Goal: Task Accomplishment & Management: Manage account settings

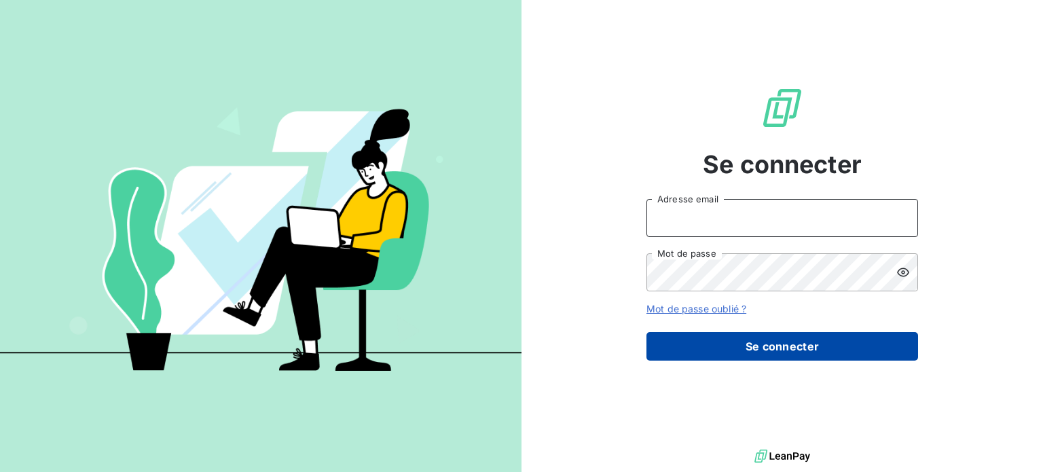
type input "[EMAIL_ADDRESS][DOMAIN_NAME]"
click at [798, 338] on button "Se connecter" at bounding box center [782, 346] width 272 height 29
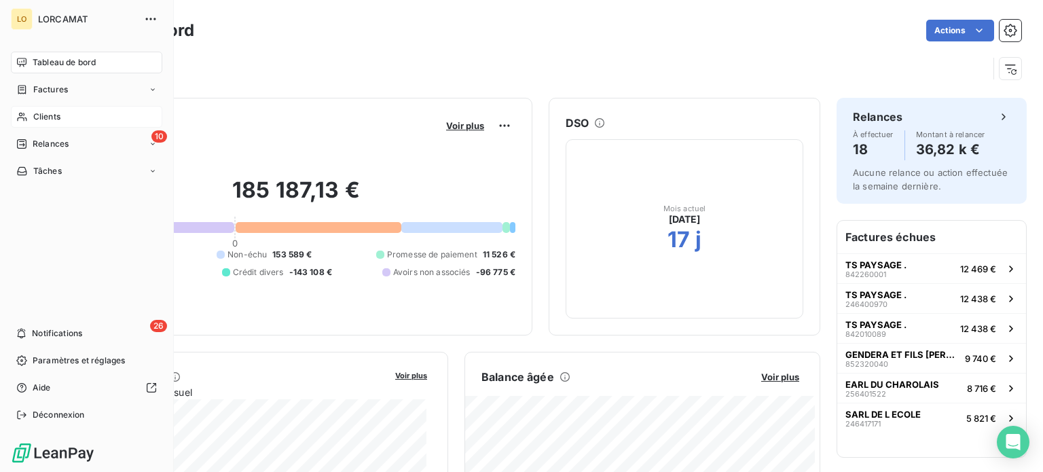
click at [43, 118] on span "Clients" at bounding box center [46, 117] width 27 height 12
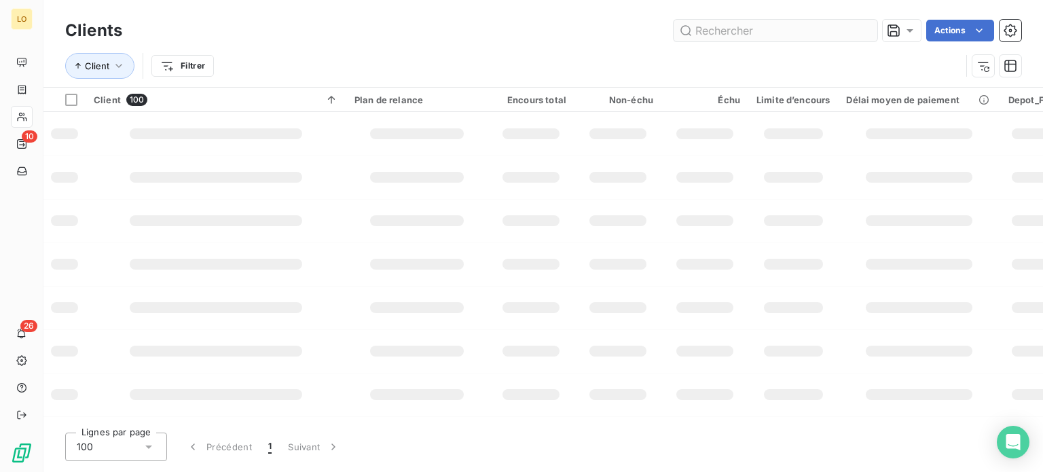
click at [717, 24] on input "text" at bounding box center [775, 31] width 204 height 22
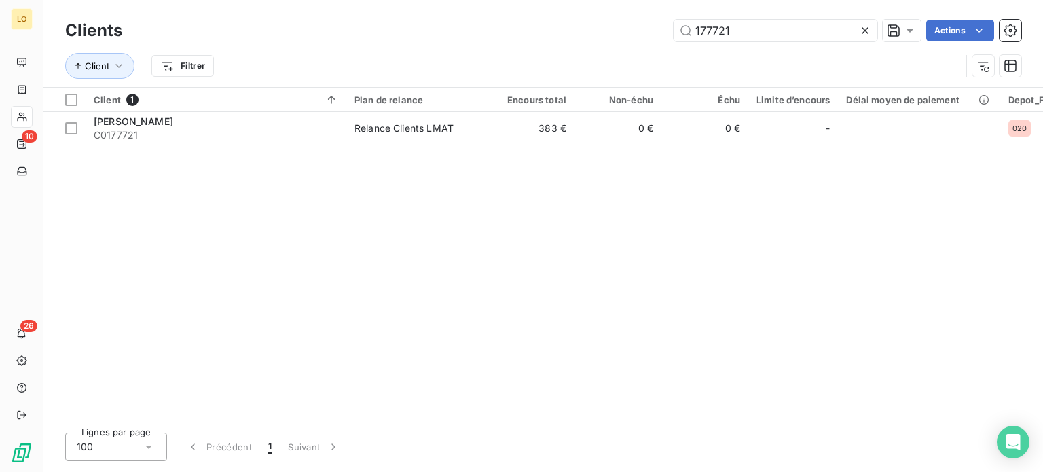
type input "177721"
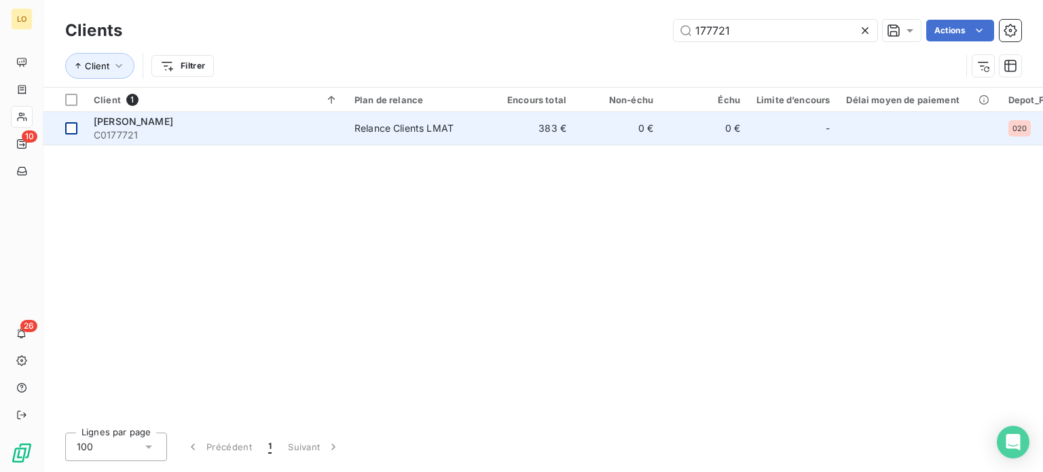
click at [73, 127] on div at bounding box center [71, 128] width 12 height 12
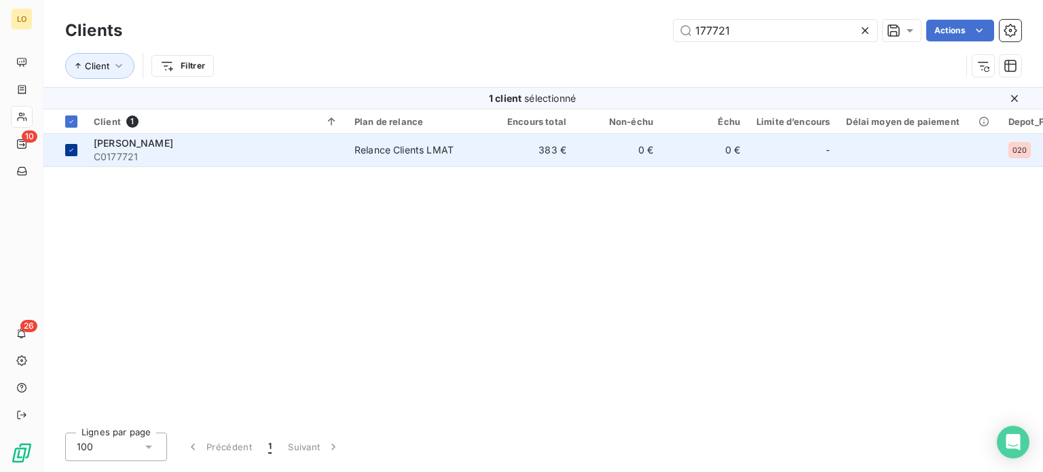
click at [75, 149] on icon at bounding box center [71, 150] width 8 height 8
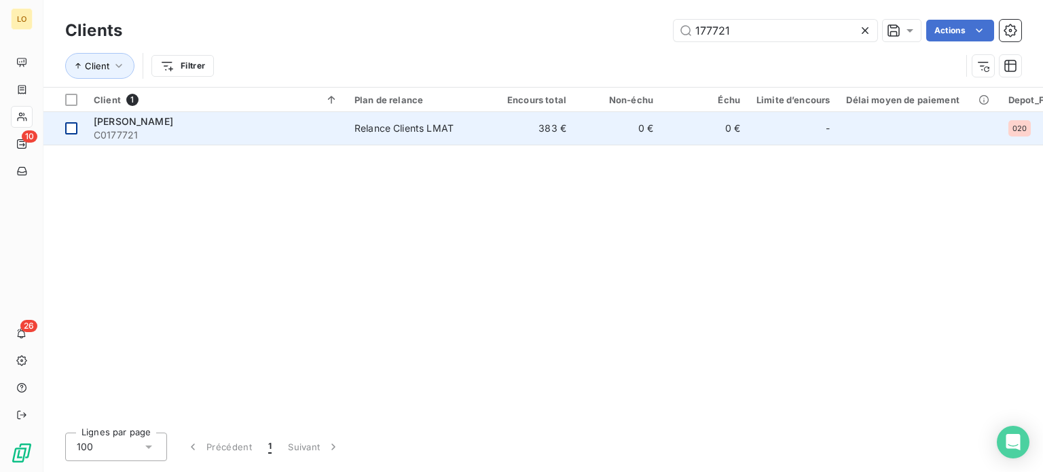
click at [75, 149] on div "Client 1 Plan de relance Encours total Non-échu Échu Limite d’encours Délai moy…" at bounding box center [542, 255] width 999 height 334
click at [71, 128] on div at bounding box center [71, 128] width 12 height 12
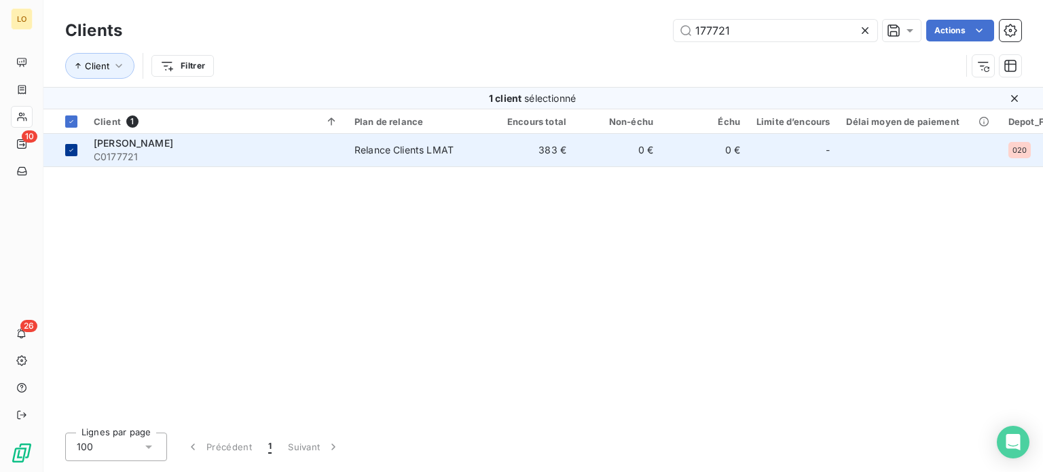
click at [71, 128] on th at bounding box center [64, 121] width 42 height 24
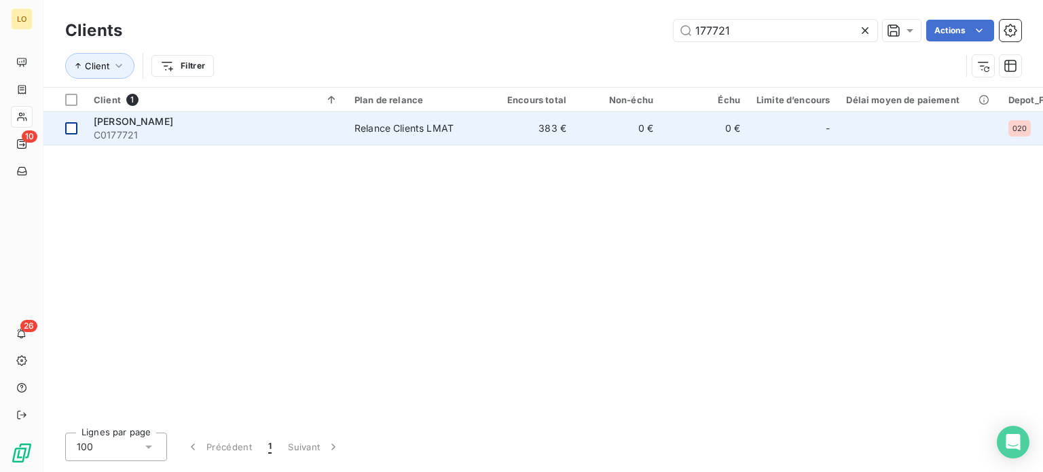
click at [71, 128] on div at bounding box center [71, 128] width 12 height 12
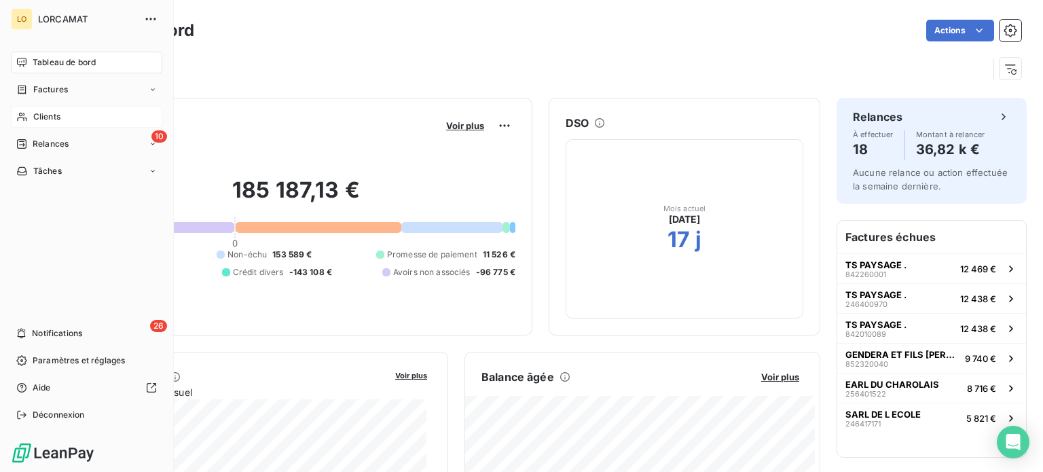
click at [50, 113] on span "Clients" at bounding box center [46, 117] width 27 height 12
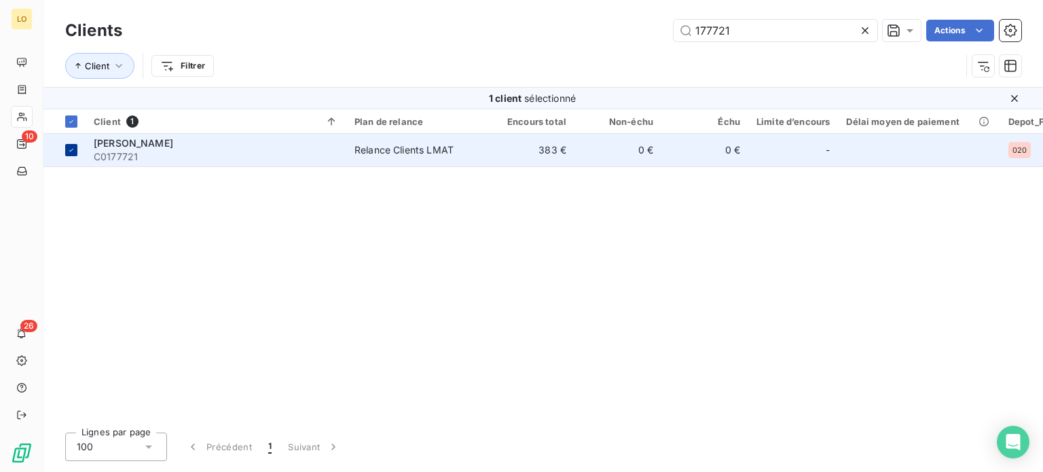
click at [71, 153] on icon at bounding box center [71, 150] width 8 height 8
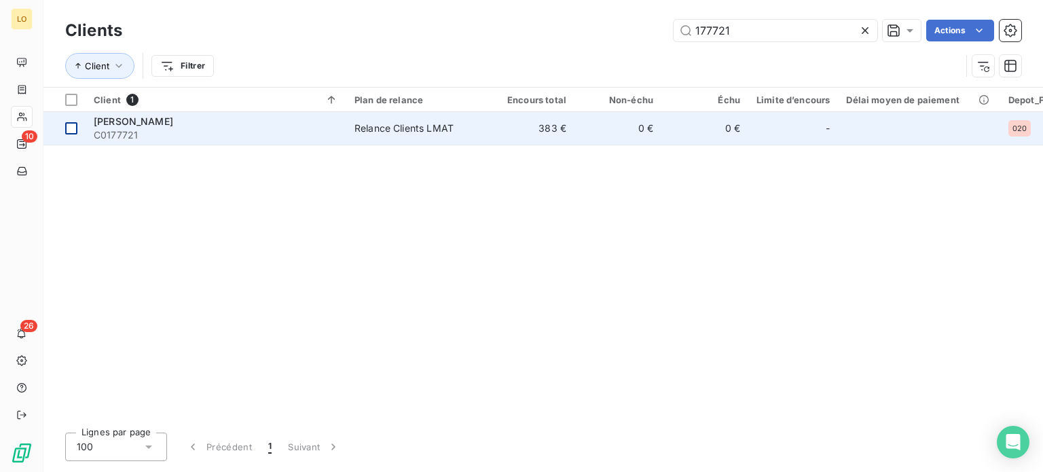
click at [77, 128] on td at bounding box center [64, 128] width 42 height 33
click at [77, 112] on th at bounding box center [64, 100] width 42 height 24
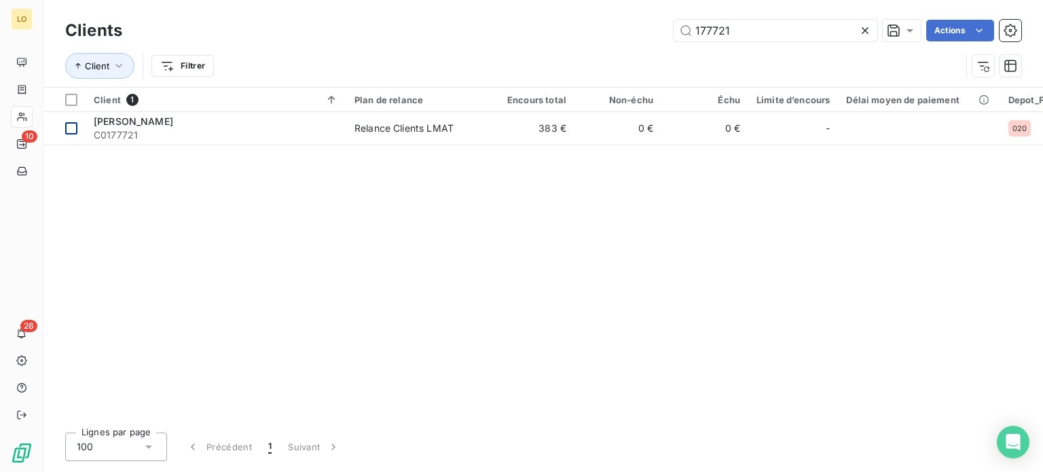
click at [74, 129] on div at bounding box center [71, 128] width 12 height 12
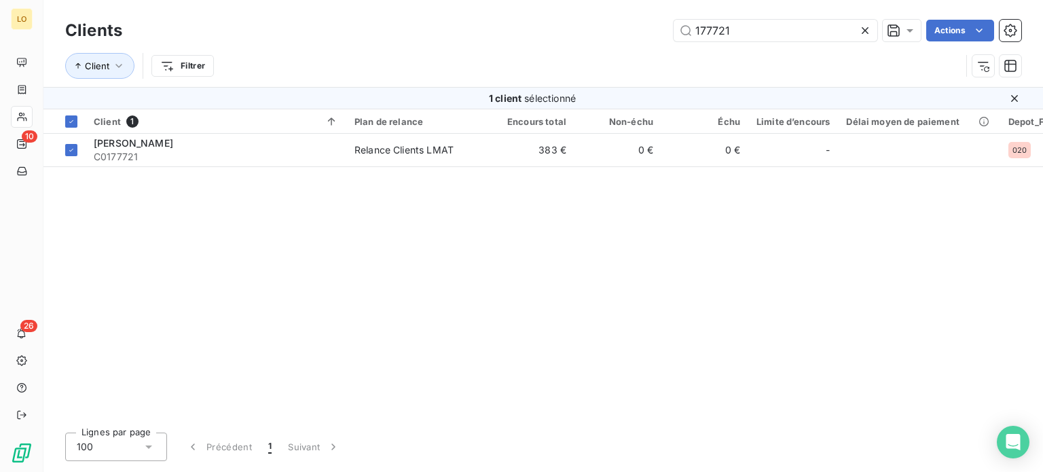
click at [105, 146] on span "[PERSON_NAME]" at bounding box center [133, 143] width 79 height 12
click at [104, 146] on span "[PERSON_NAME]" at bounding box center [133, 143] width 79 height 12
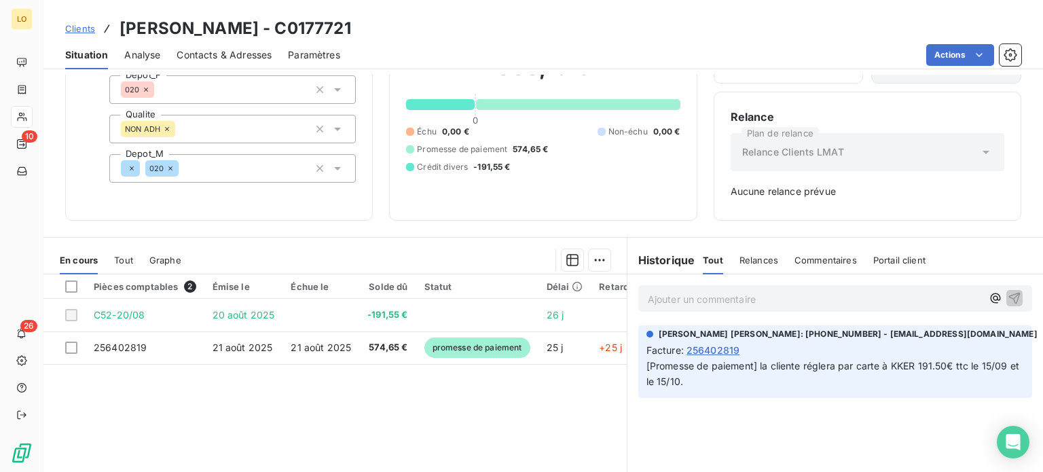
scroll to position [136, 0]
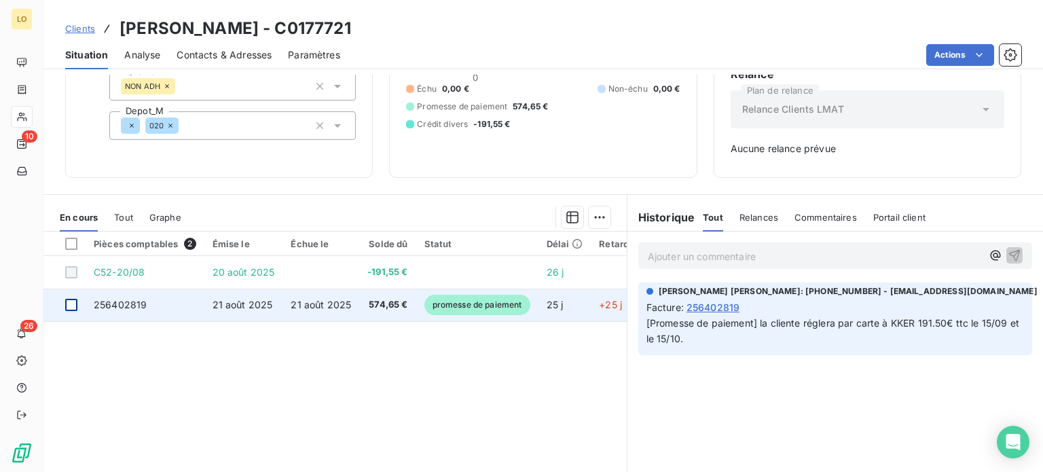
click at [71, 304] on div at bounding box center [71, 305] width 12 height 12
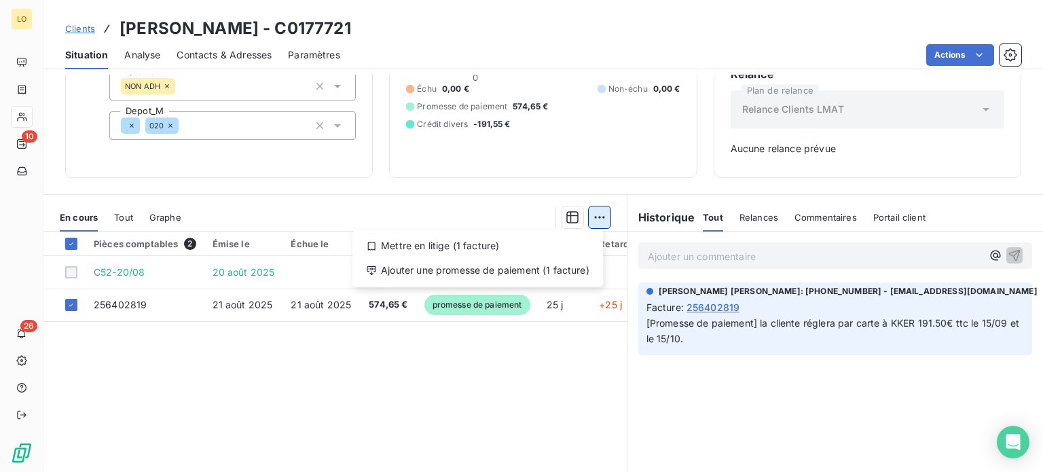
click at [588, 209] on html "LO 10 26 Clients [PERSON_NAME] - C0177721 Situation Analyse Contacts & Adresses…" at bounding box center [521, 236] width 1043 height 472
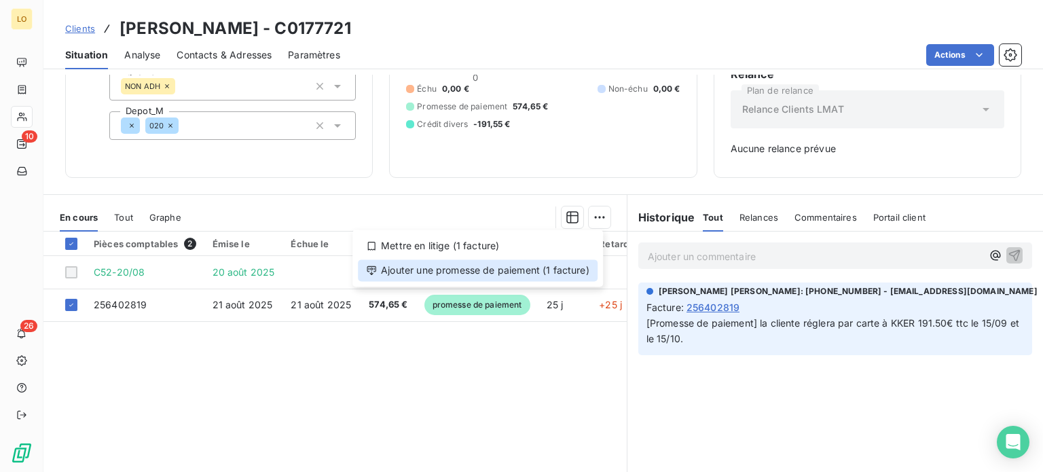
click at [497, 271] on div "Ajouter une promesse de paiement (1 facture)" at bounding box center [478, 270] width 240 height 22
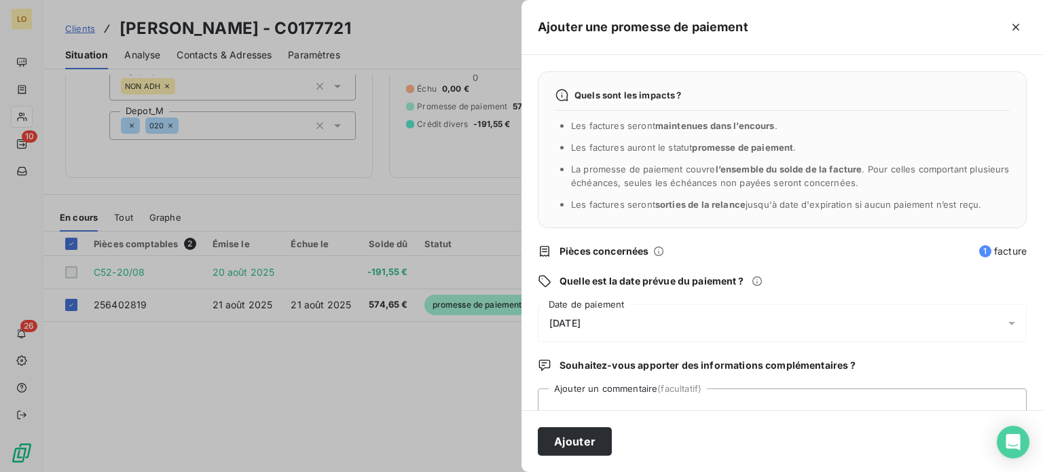
click at [570, 320] on span "[DATE]" at bounding box center [564, 323] width 31 height 11
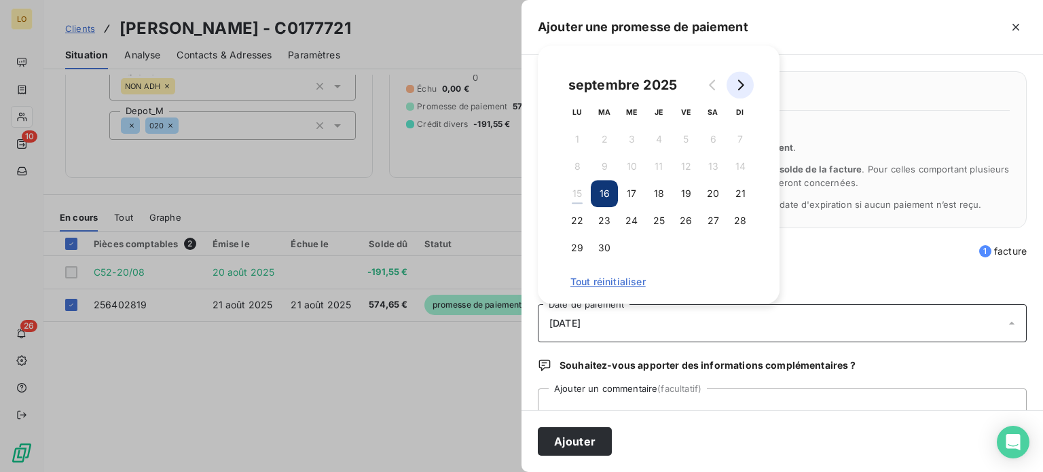
click at [741, 92] on button "Go to next month" at bounding box center [739, 84] width 27 height 27
click at [600, 191] on button "14" at bounding box center [604, 193] width 27 height 27
click at [587, 401] on textarea "Ajouter un commentaire (facultatif)" at bounding box center [782, 414] width 489 height 52
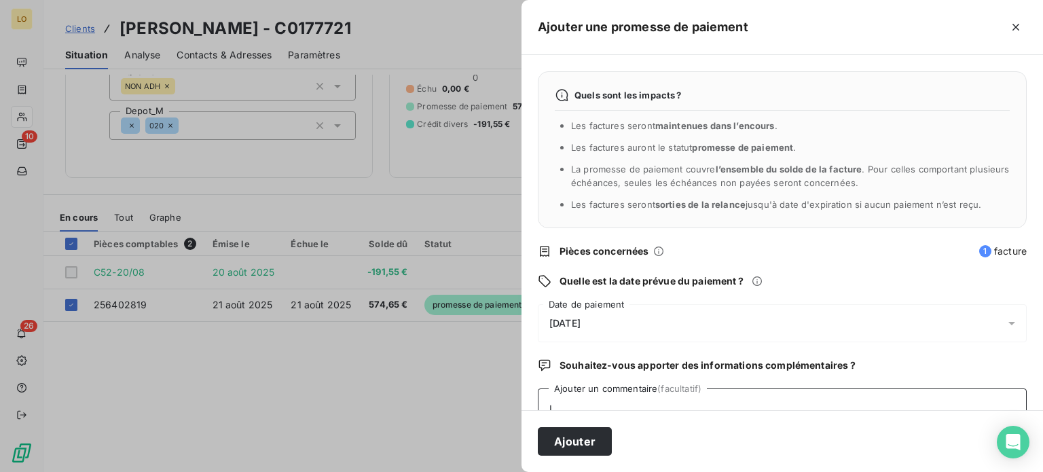
scroll to position [3, 0]
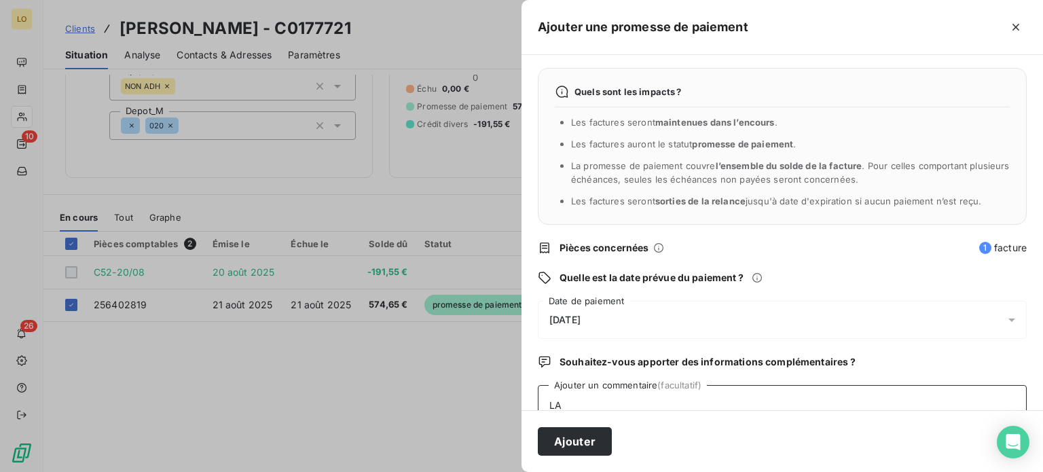
type textarea "L"
type textarea "l"
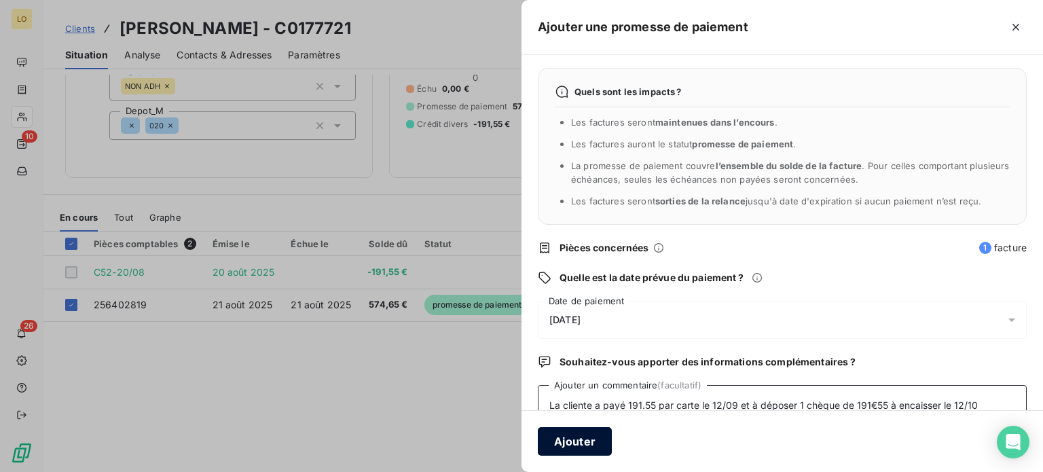
type textarea "La cliente a payé 191.55 par carte le 12/09 et à déposer 1 chèque de 191€55 à e…"
click at [597, 439] on button "Ajouter" at bounding box center [575, 441] width 74 height 29
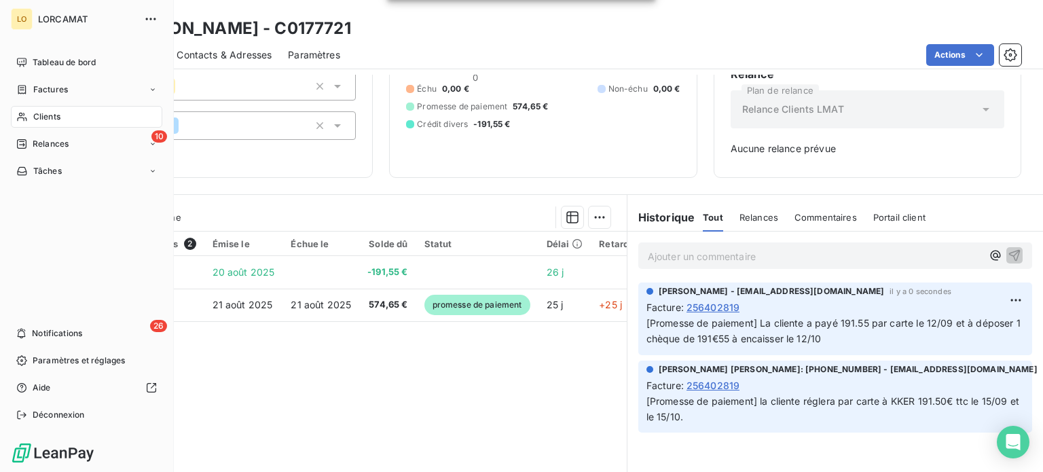
click at [20, 115] on icon at bounding box center [22, 117] width 10 height 9
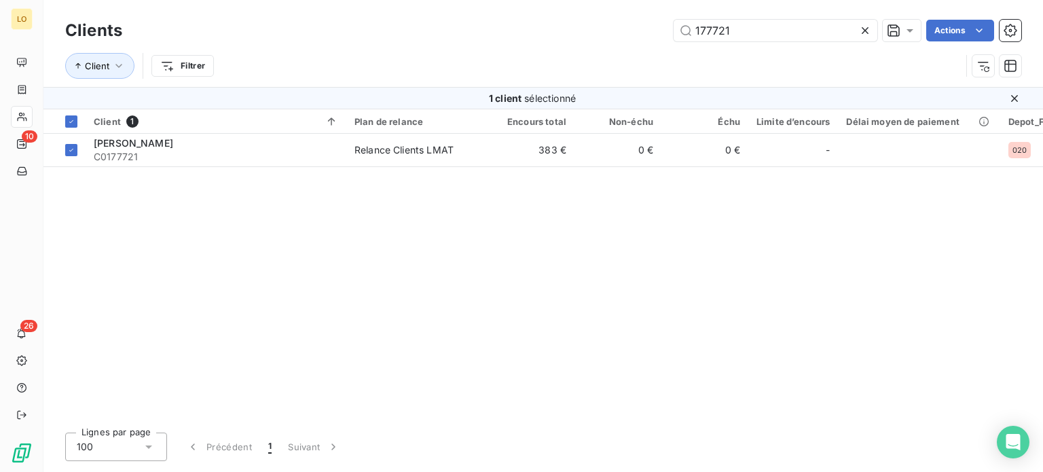
drag, startPoint x: 777, startPoint y: 31, endPoint x: 671, endPoint y: 33, distance: 105.3
click at [671, 33] on div "177721 Actions" at bounding box center [579, 31] width 883 height 22
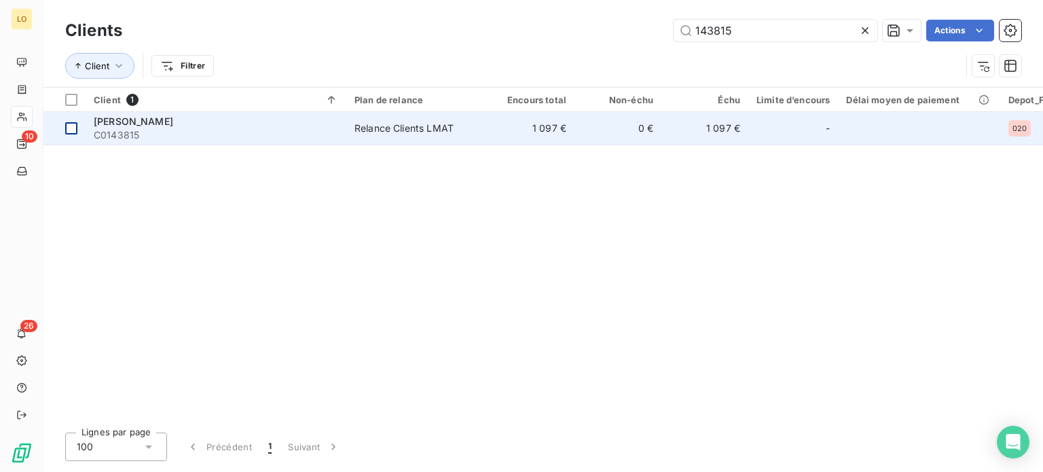
type input "143815"
click at [75, 129] on div at bounding box center [71, 128] width 12 height 12
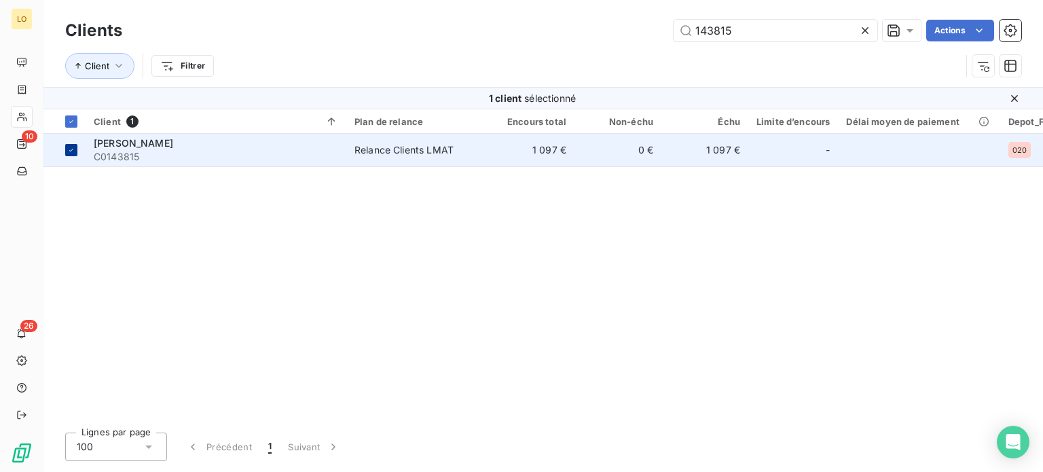
click at [75, 129] on th at bounding box center [64, 121] width 42 height 24
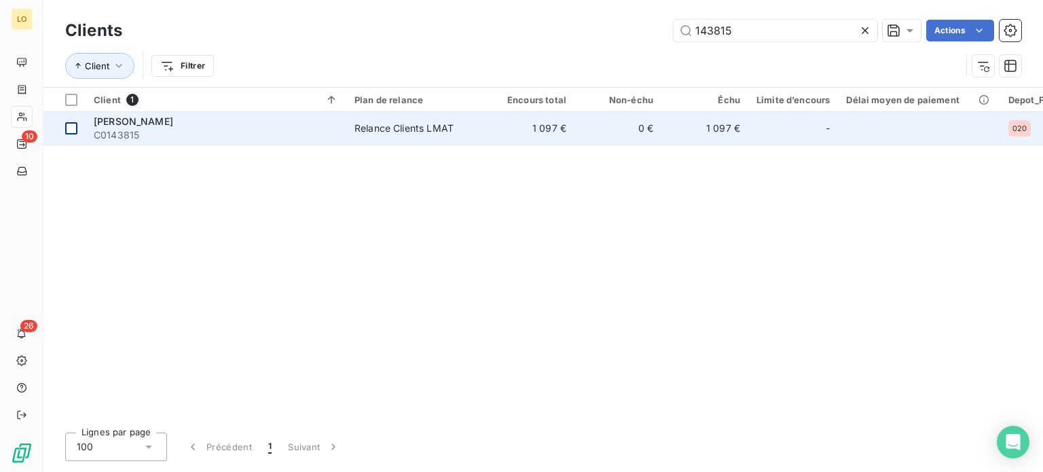
click at [75, 129] on div at bounding box center [71, 128] width 12 height 12
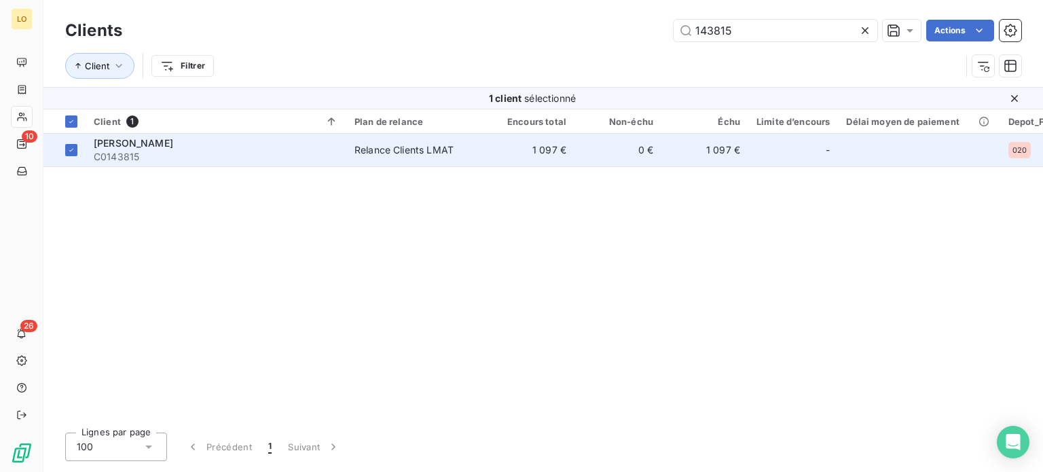
click at [109, 136] on div "[PERSON_NAME]" at bounding box center [216, 143] width 244 height 14
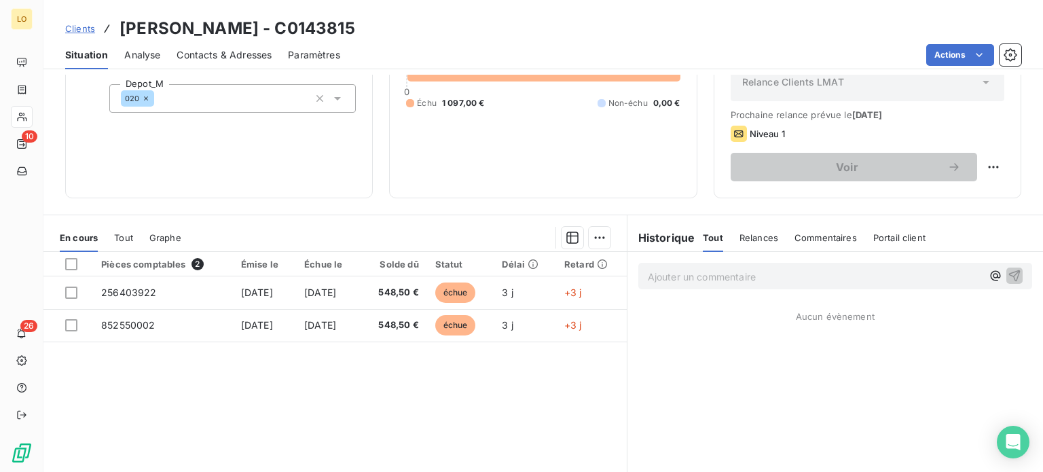
scroll to position [244, 0]
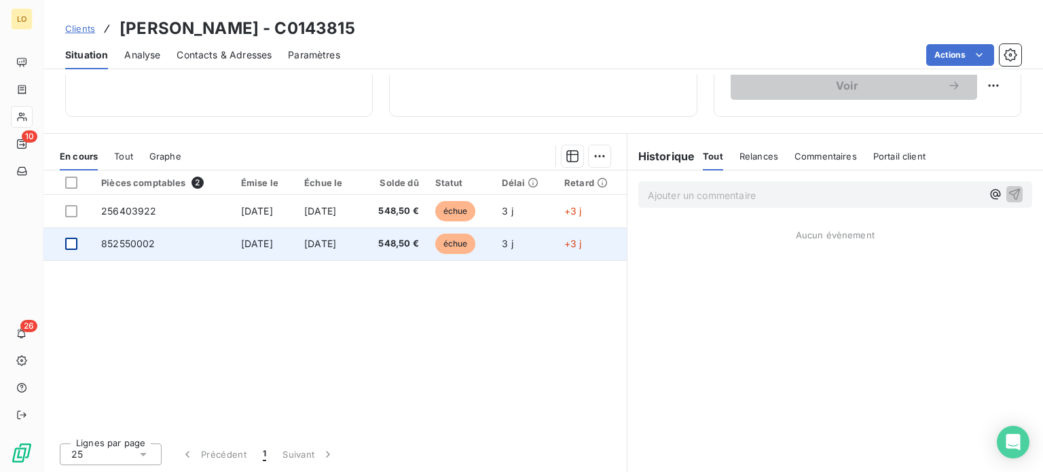
click at [75, 238] on div at bounding box center [71, 244] width 12 height 12
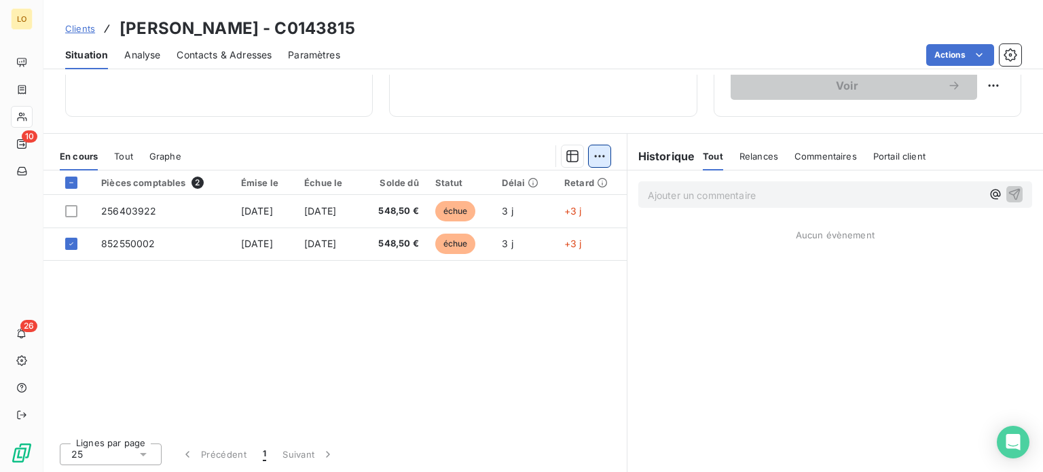
click at [595, 151] on html "LO 10 26 Clients [PERSON_NAME] - C0143815 Situation Analyse Contacts & Adresses…" at bounding box center [521, 236] width 1043 height 472
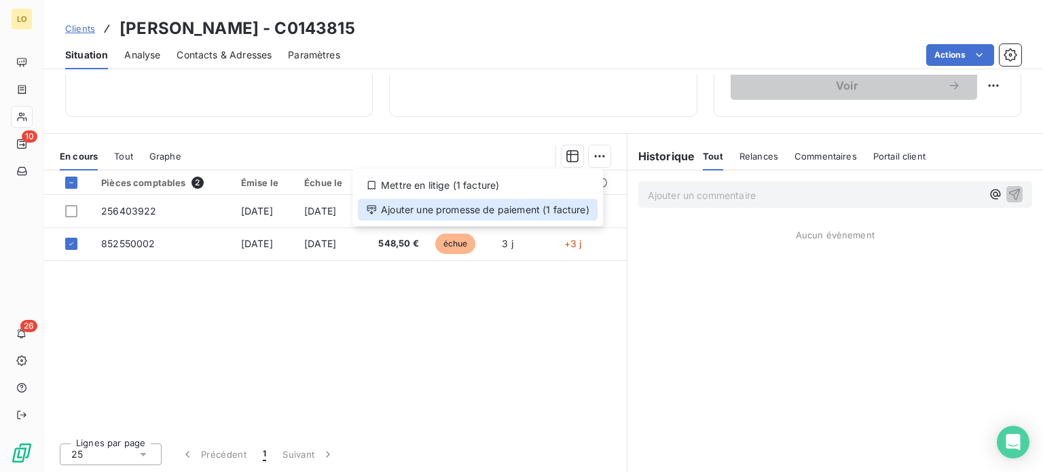
click at [547, 211] on div "Ajouter une promesse de paiement (1 facture)" at bounding box center [478, 210] width 240 height 22
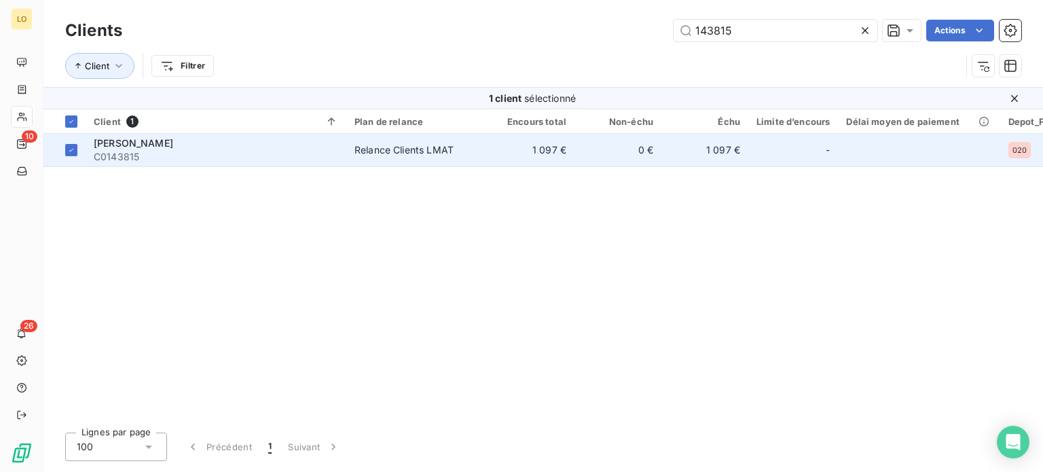
click at [168, 156] on span "C0143815" at bounding box center [216, 157] width 244 height 14
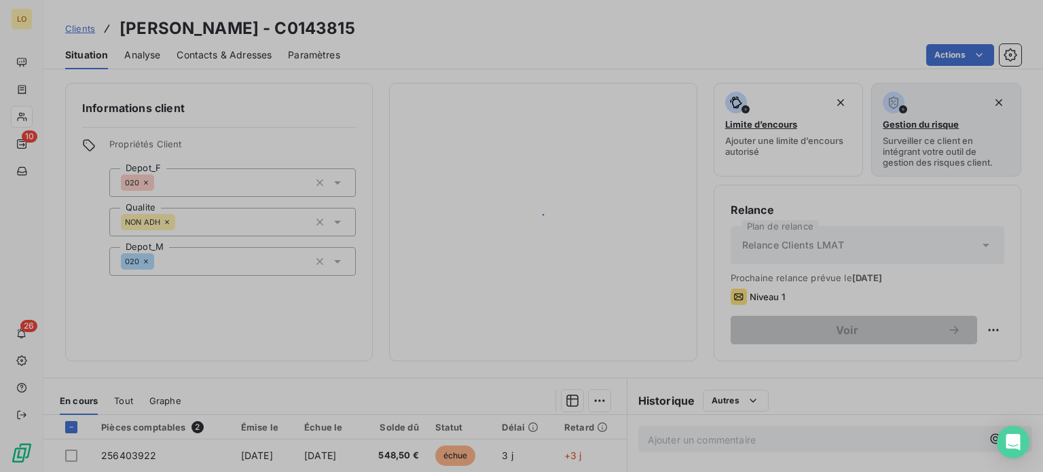
click at [168, 155] on div at bounding box center [521, 236] width 1043 height 472
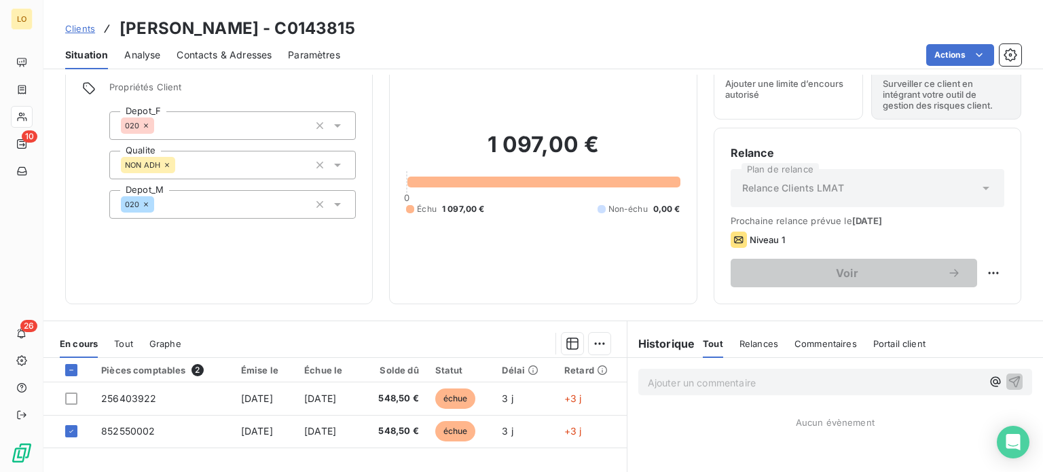
scroll to position [136, 0]
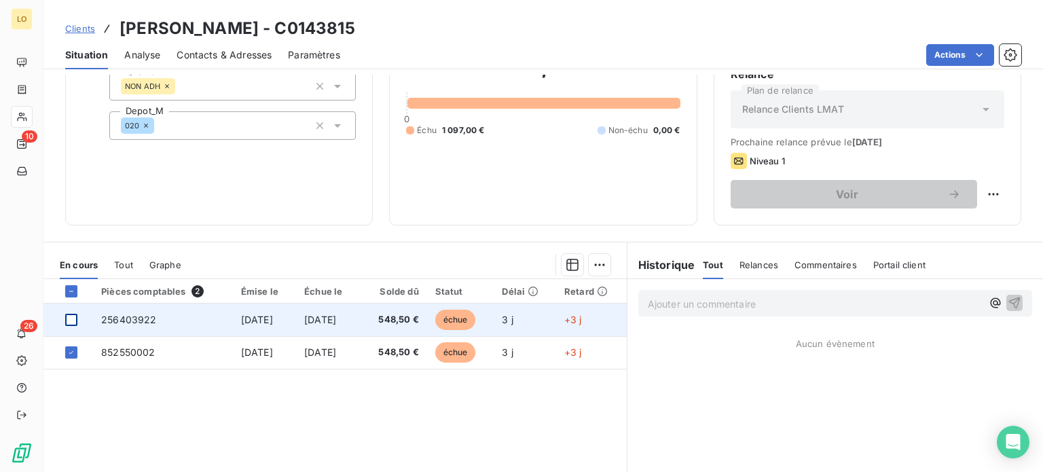
click at [73, 315] on div at bounding box center [71, 320] width 12 height 12
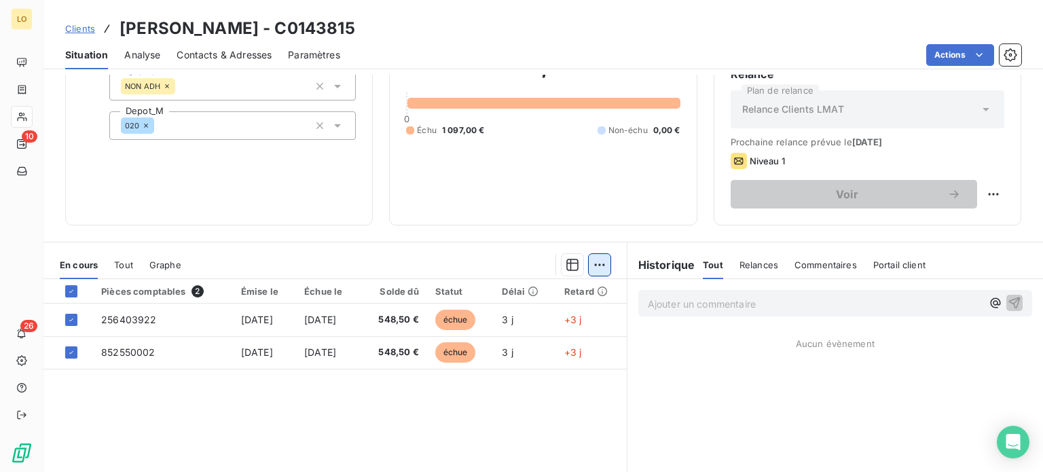
click at [592, 263] on html "LO 10 26 Clients [PERSON_NAME] - C0143815 Situation Analyse Contacts & Adresses…" at bounding box center [521, 236] width 1043 height 472
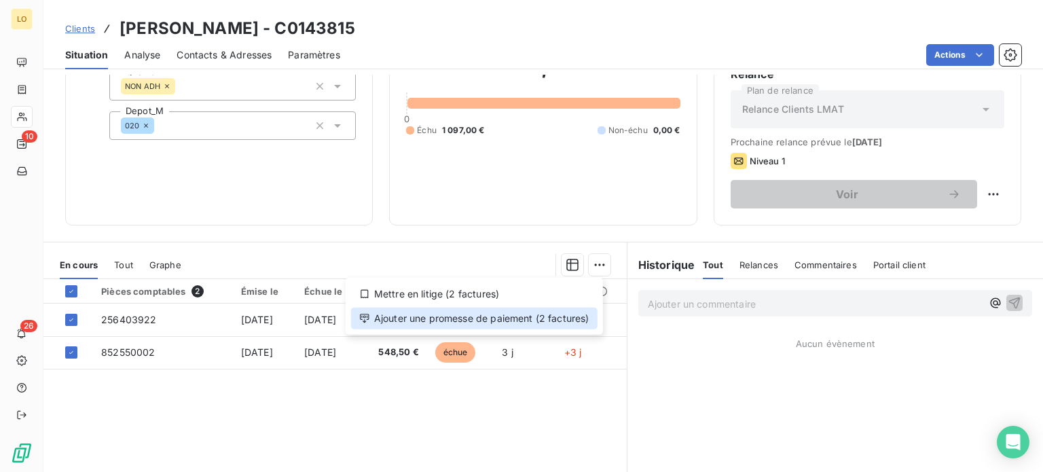
click at [549, 314] on div "Ajouter une promesse de paiement (2 factures)" at bounding box center [474, 319] width 246 height 22
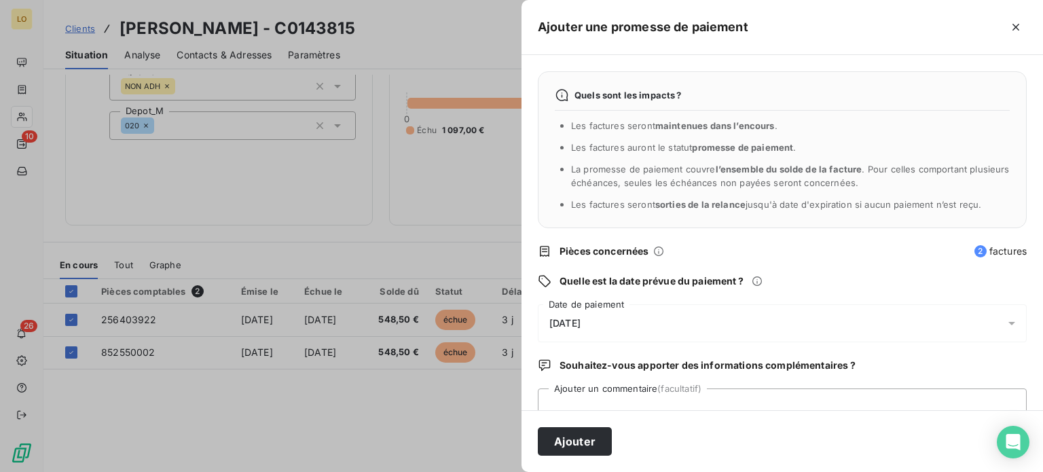
click at [580, 322] on span "[DATE]" at bounding box center [564, 323] width 31 height 11
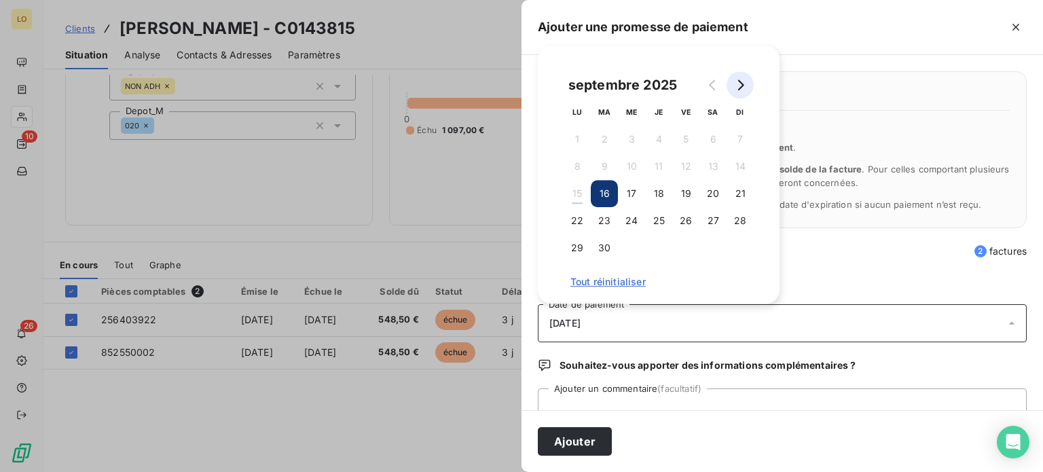
click at [740, 86] on icon "Go to next month" at bounding box center [740, 84] width 11 height 11
click at [712, 160] on button "11" at bounding box center [712, 166] width 27 height 27
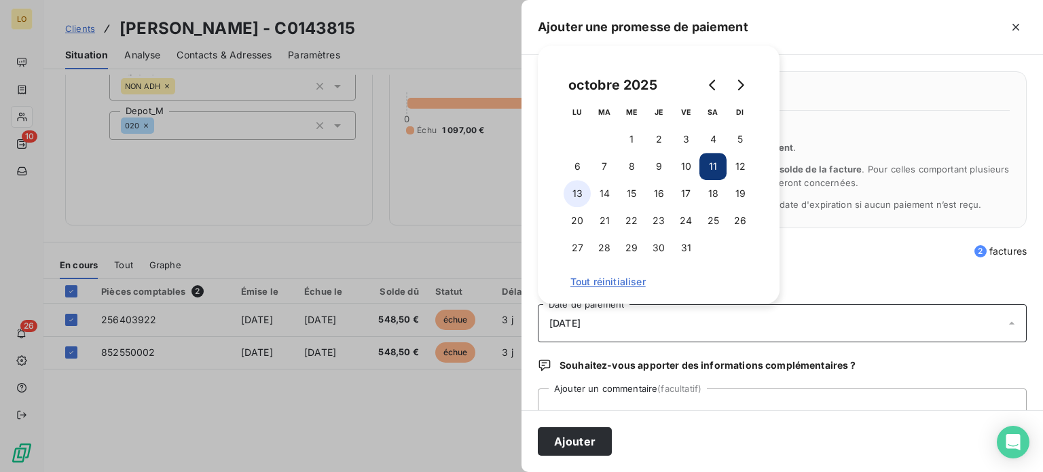
click at [576, 189] on button "13" at bounding box center [577, 193] width 27 height 27
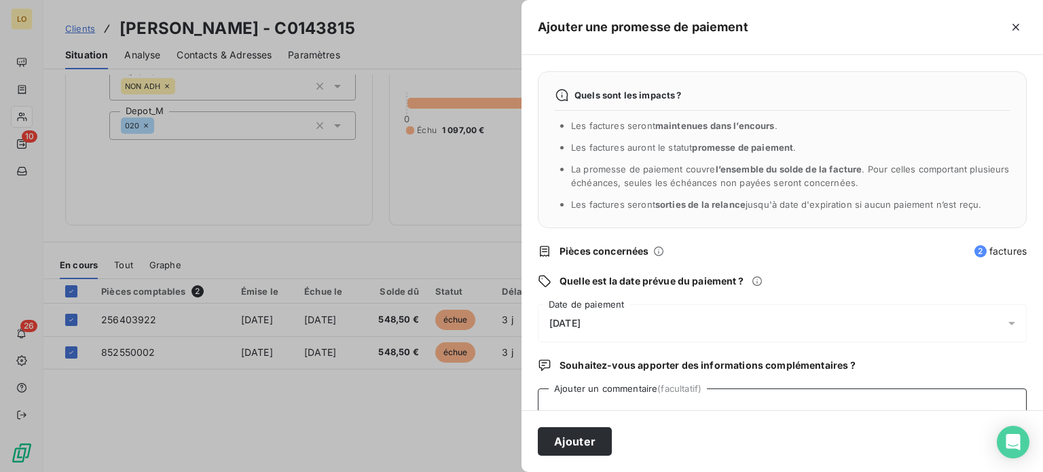
click at [604, 403] on textarea "Ajouter un commentaire (facultatif)" at bounding box center [782, 414] width 489 height 52
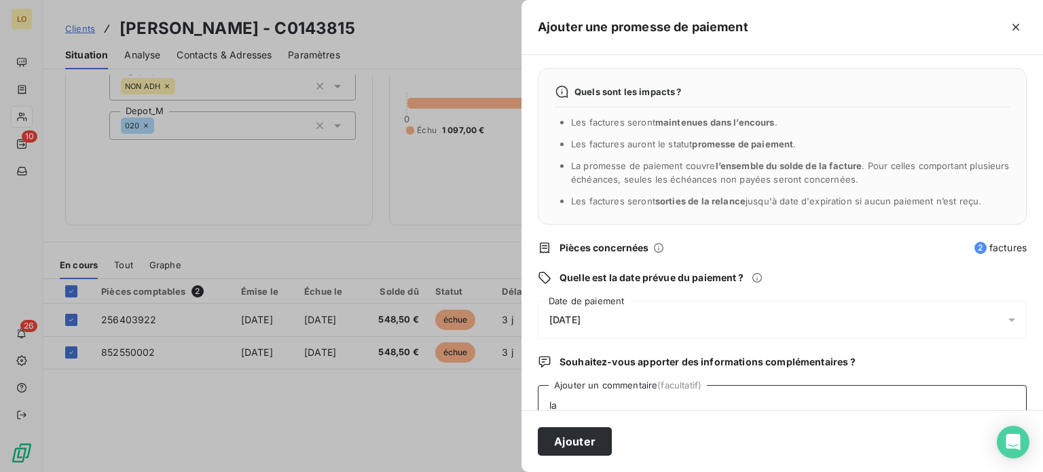
type textarea "l"
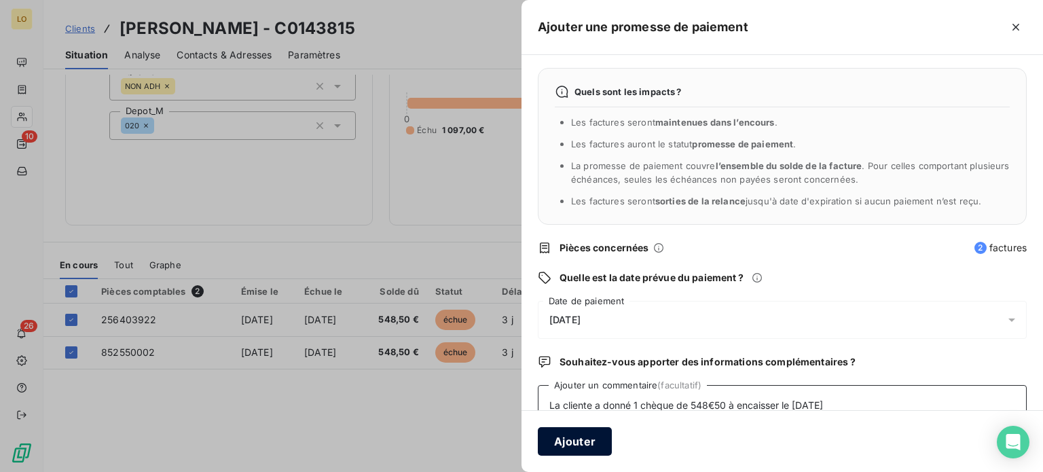
type textarea "La cliente a donné 1 chèque de 548€50 à encaisser le [DATE]"
click at [578, 441] on button "Ajouter" at bounding box center [575, 441] width 74 height 29
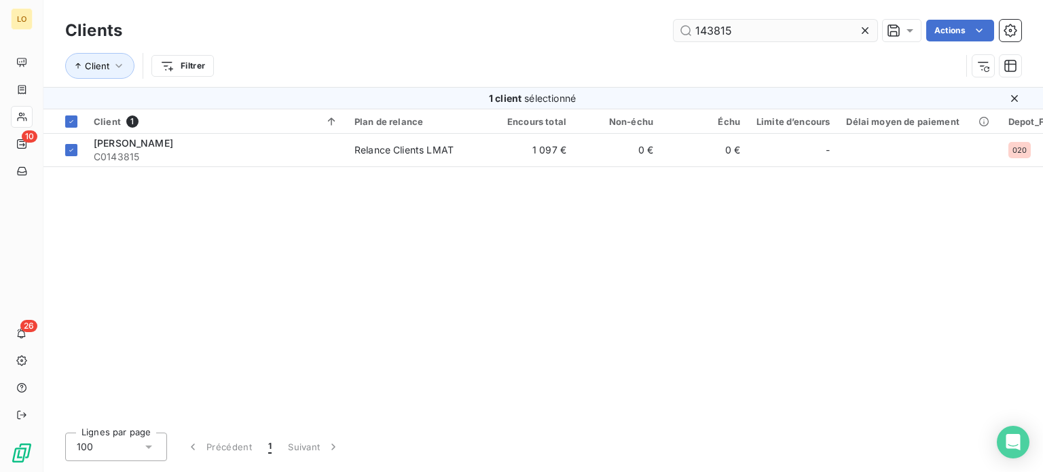
drag, startPoint x: 729, startPoint y: 29, endPoint x: 697, endPoint y: 36, distance: 32.6
click at [697, 36] on input "143815" at bounding box center [775, 31] width 204 height 22
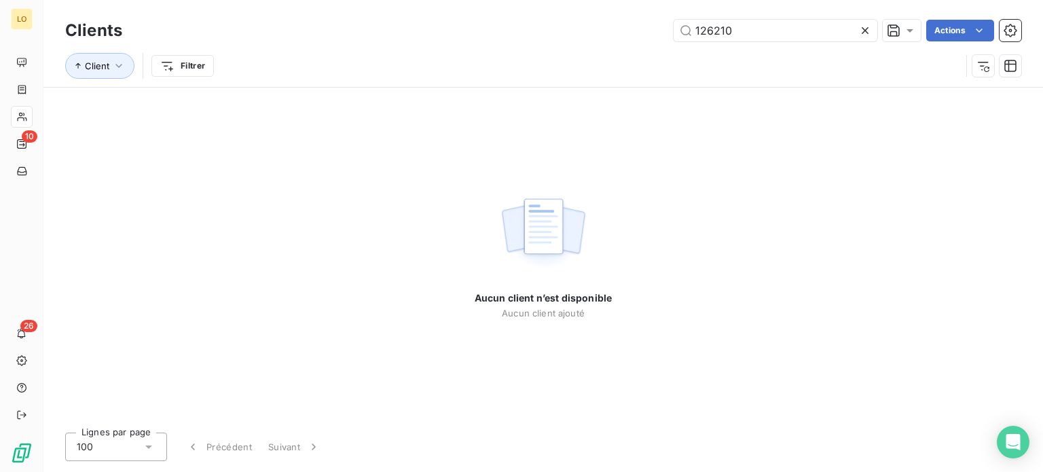
type input "126210"
